Goal: Information Seeking & Learning: Learn about a topic

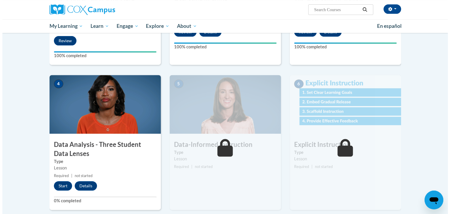
scroll to position [228, 0]
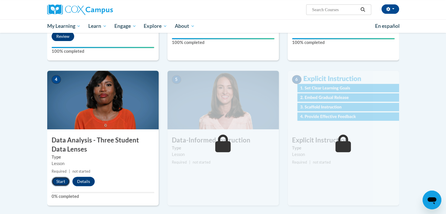
click at [61, 180] on button "Start" at bounding box center [61, 181] width 18 height 9
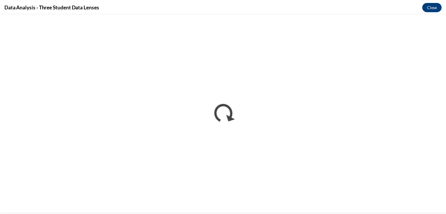
scroll to position [0, 0]
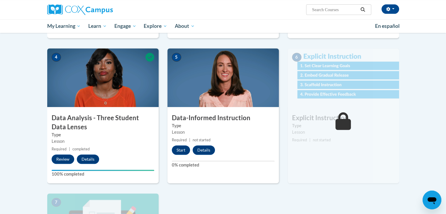
scroll to position [253, 0]
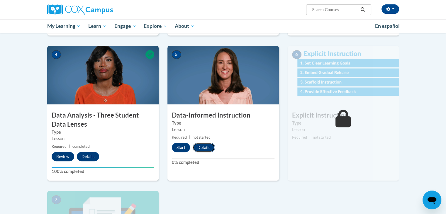
drag, startPoint x: 184, startPoint y: 147, endPoint x: 193, endPoint y: 146, distance: 9.7
click at [193, 146] on button "Details" at bounding box center [204, 147] width 22 height 9
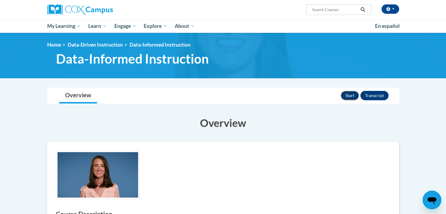
click at [353, 95] on button "Start" at bounding box center [350, 95] width 18 height 9
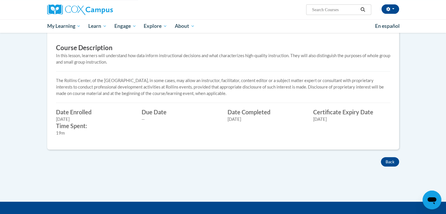
scroll to position [199, 0]
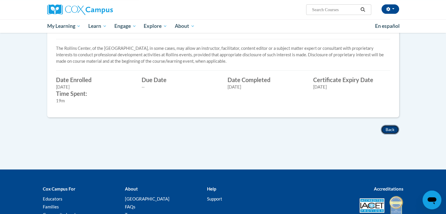
click at [389, 128] on button "Back" at bounding box center [390, 129] width 18 height 9
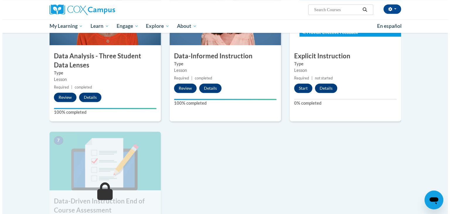
scroll to position [311, 0]
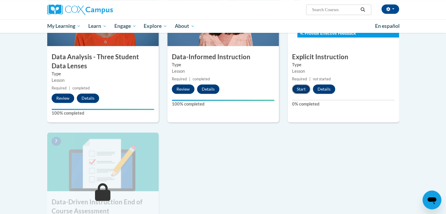
click at [302, 88] on button "Start" at bounding box center [301, 88] width 18 height 9
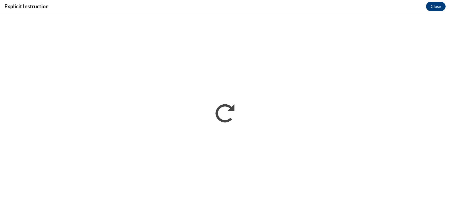
scroll to position [0, 0]
